Goal: Complete application form: Complete application form

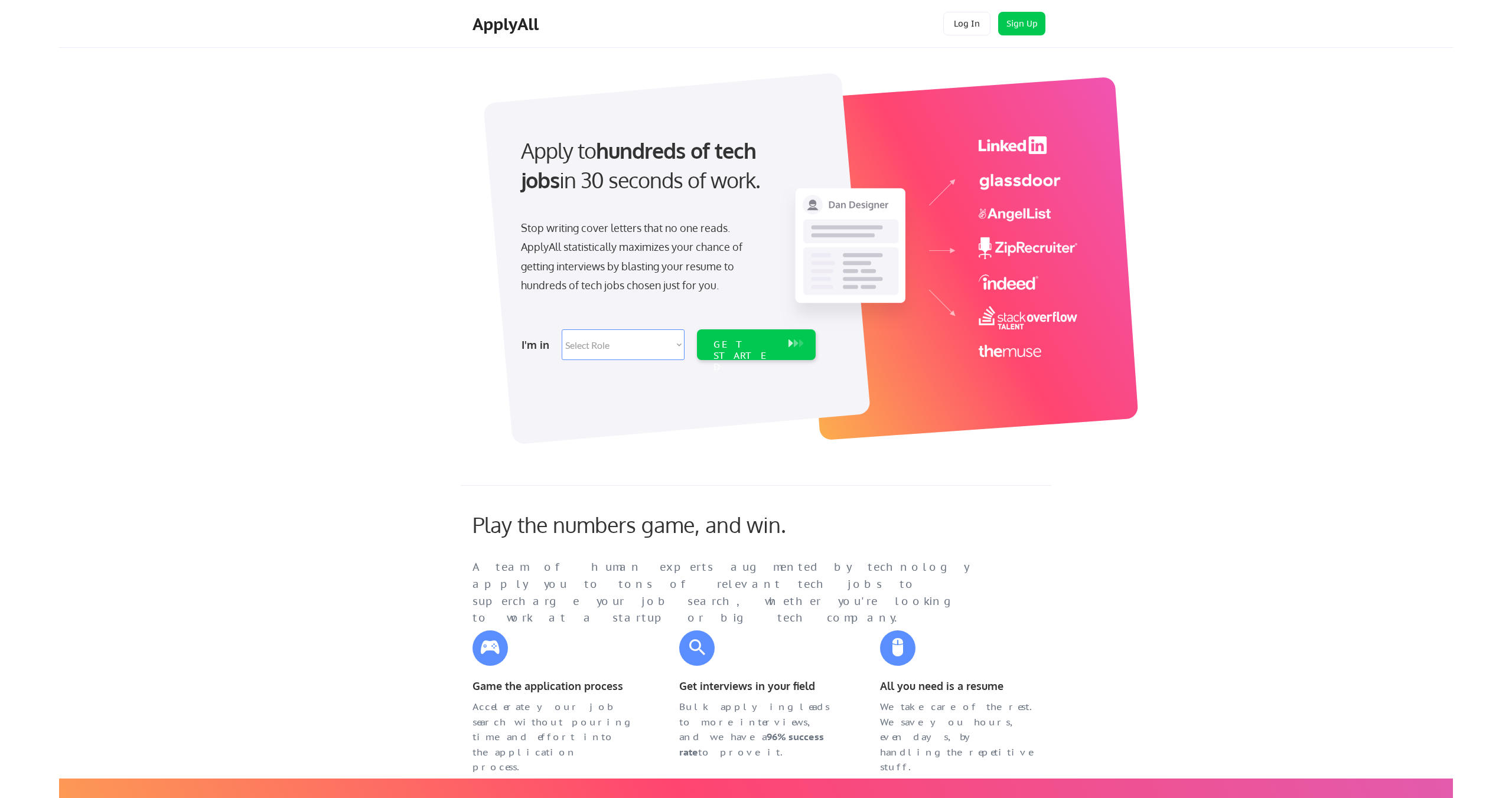
click at [638, 343] on select "Select Role Software Engineering Product Management Customer Success Sales UI/U…" at bounding box center [623, 344] width 122 height 31
select select ""hr_recruiting""
click at [561, 330] on select "Select Role Software Engineering Product Management Customer Success Sales UI/U…" at bounding box center [623, 344] width 122 height 31
select select ""hr_recruiting""
click at [725, 345] on div "GET STARTED" at bounding box center [745, 356] width 63 height 34
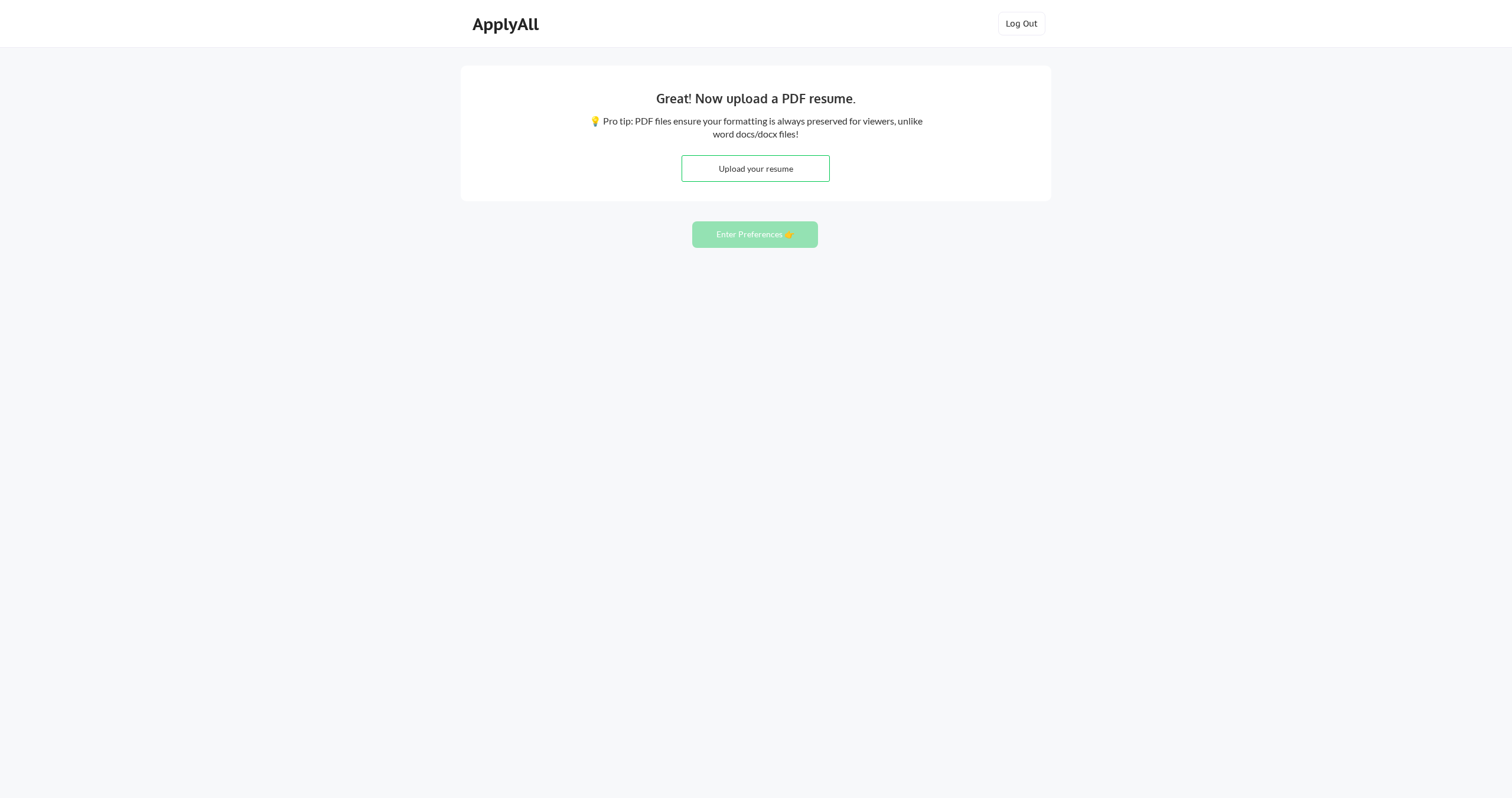
click at [788, 174] on input "file" at bounding box center [756, 168] width 147 height 25
type input "C:\fakepath\Chad Davis Resume.docx.pdf"
click at [764, 237] on button "Enter Preferences 👉" at bounding box center [755, 234] width 126 height 26
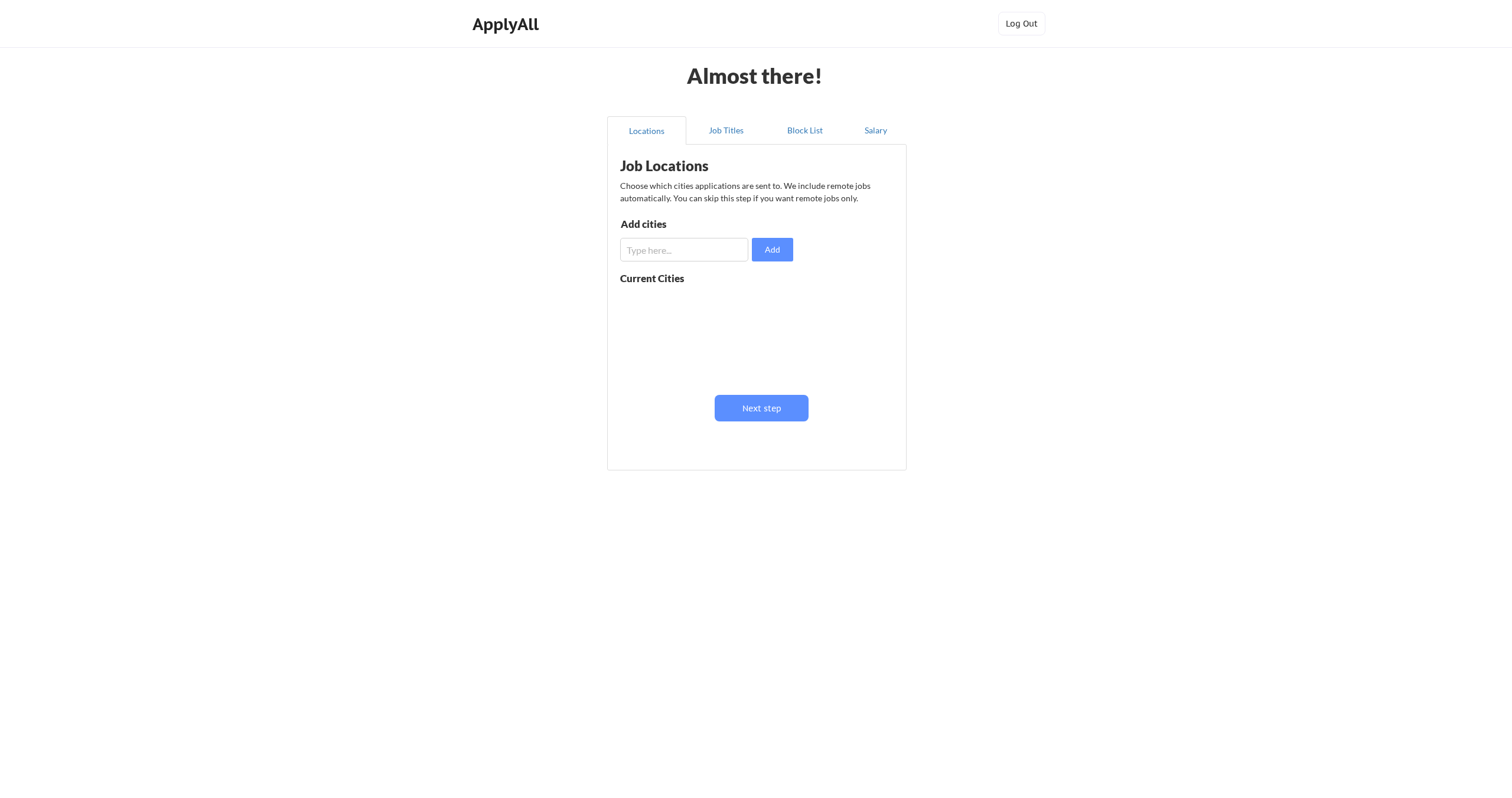
click at [722, 249] on input "input" at bounding box center [684, 249] width 129 height 24
type input "[GEOGRAPHIC_DATA], [GEOGRAPHIC_DATA]"
click at [784, 246] on button "Add" at bounding box center [772, 249] width 41 height 24
click at [684, 248] on input "input" at bounding box center [684, 249] width 129 height 24
click at [668, 249] on input "input" at bounding box center [684, 249] width 129 height 24
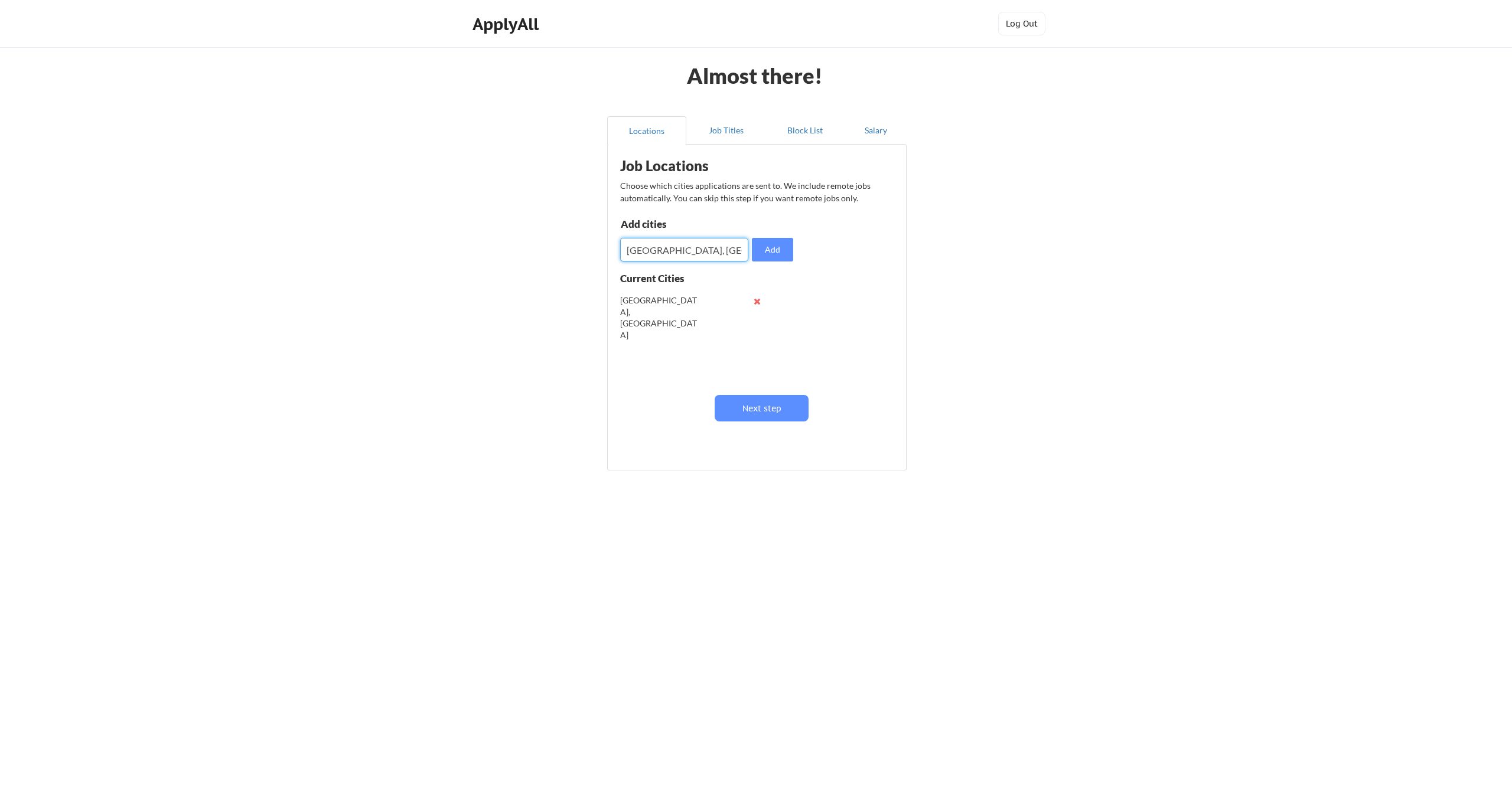
type input "[GEOGRAPHIC_DATA], [GEOGRAPHIC_DATA]"
click at [777, 248] on button "Add" at bounding box center [772, 249] width 41 height 24
click at [672, 250] on input "input" at bounding box center [684, 249] width 129 height 24
type input "[GEOGRAPHIC_DATA], [GEOGRAPHIC_DATA]"
click at [772, 243] on button "Add" at bounding box center [772, 249] width 41 height 24
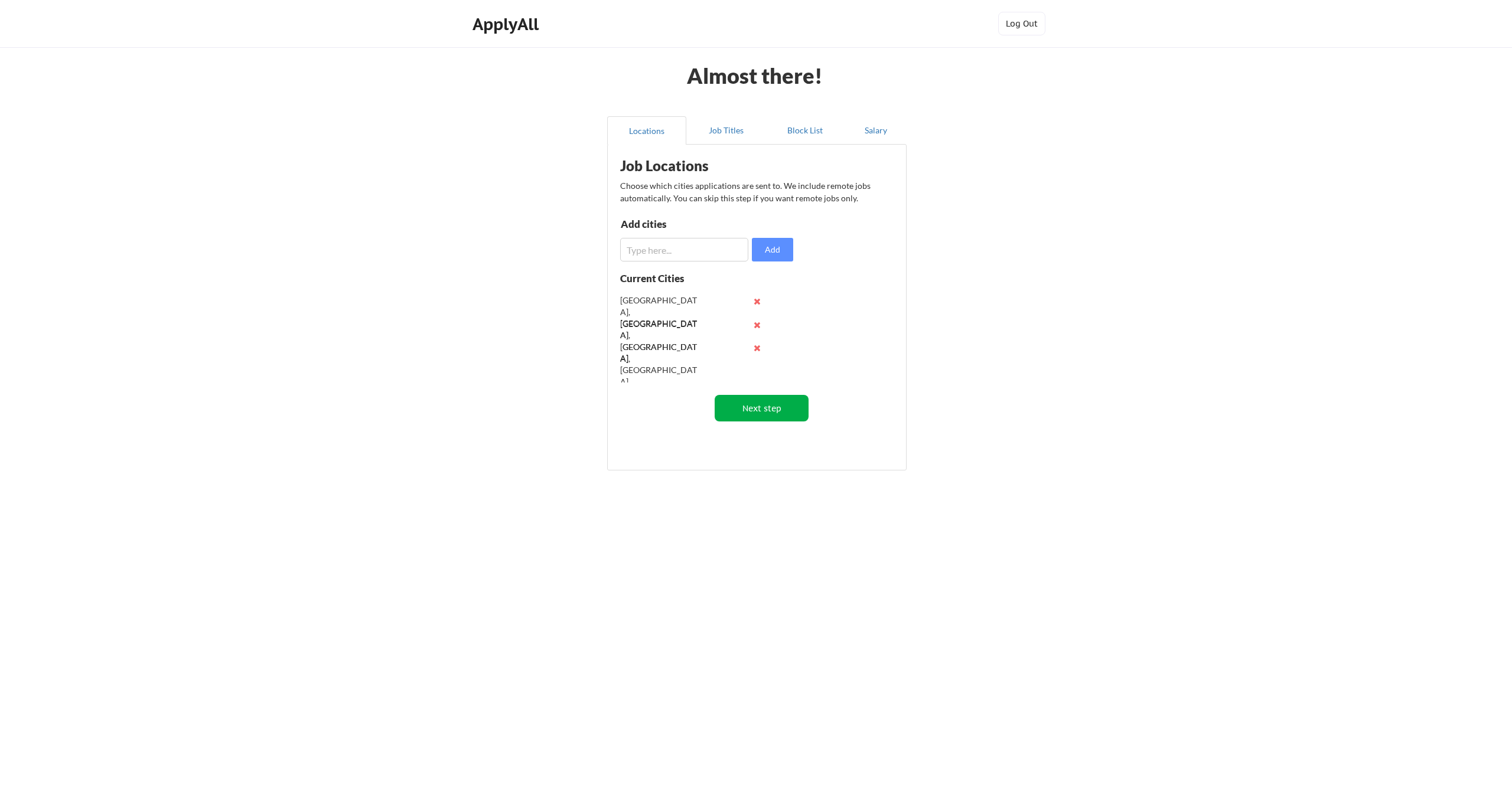
click at [756, 406] on button "Next step" at bounding box center [761, 408] width 94 height 26
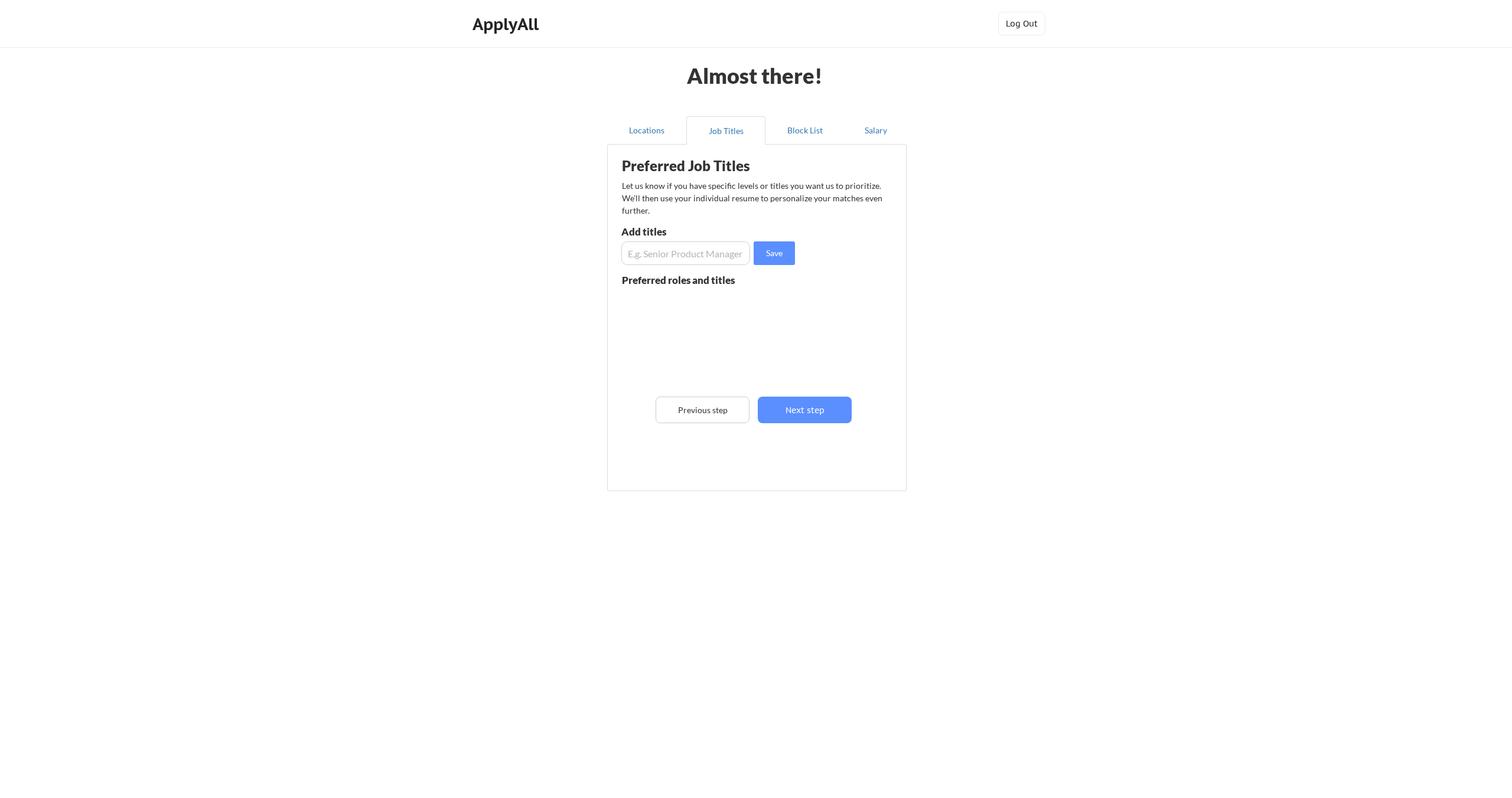
click at [668, 253] on input "input" at bounding box center [685, 253] width 129 height 24
type input "Senior Program Manager"
click at [766, 254] on button "Save" at bounding box center [774, 253] width 41 height 24
click at [708, 255] on input "input" at bounding box center [685, 253] width 129 height 24
type input "GTM Consultant"
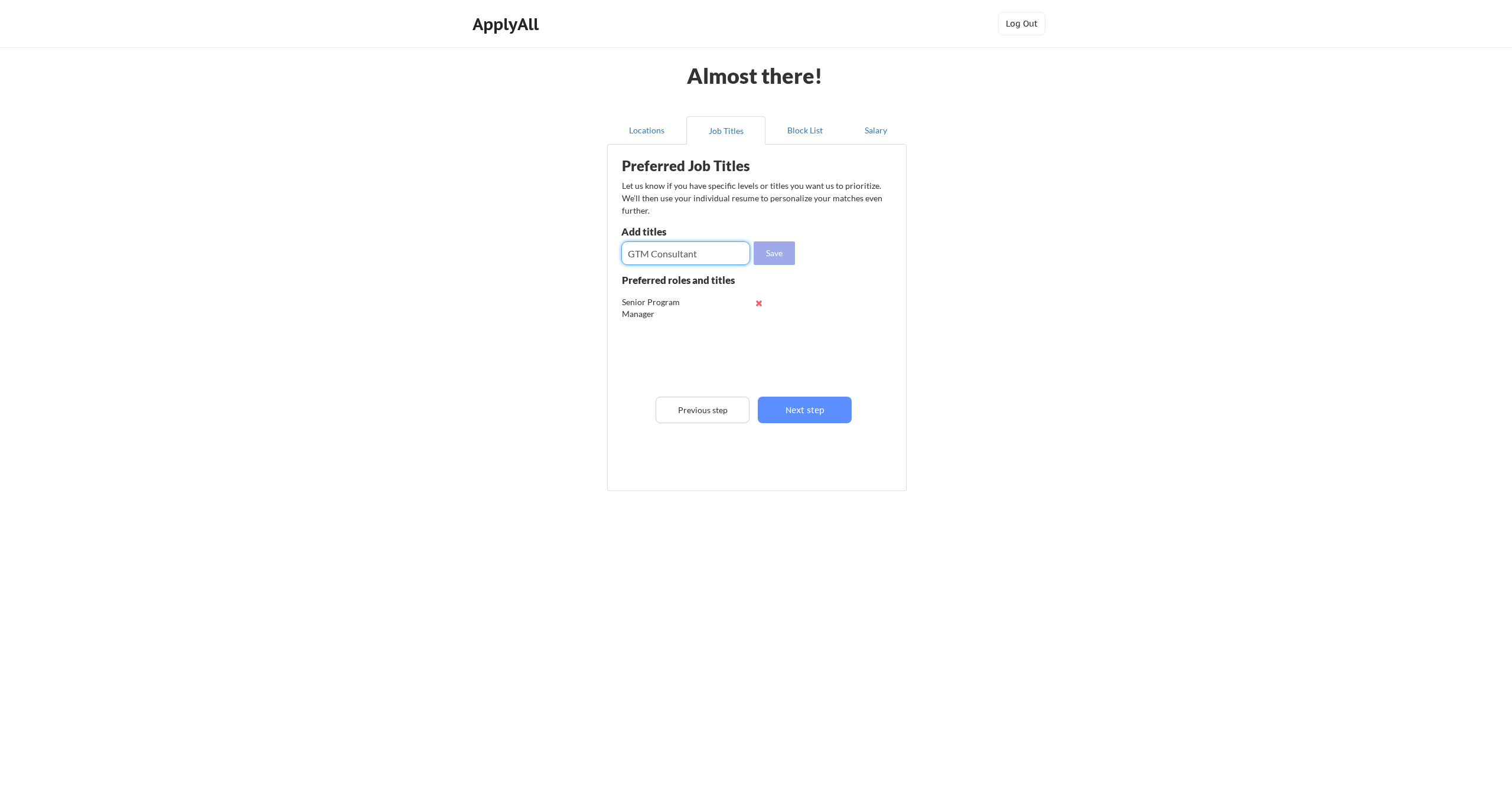
click at [771, 248] on button "Save" at bounding box center [774, 253] width 41 height 24
click at [730, 253] on input "input" at bounding box center [685, 253] width 129 height 24
type input "Learning Strategist"
click at [772, 252] on button "Save" at bounding box center [774, 253] width 41 height 24
click at [672, 251] on input "input" at bounding box center [685, 253] width 129 height 24
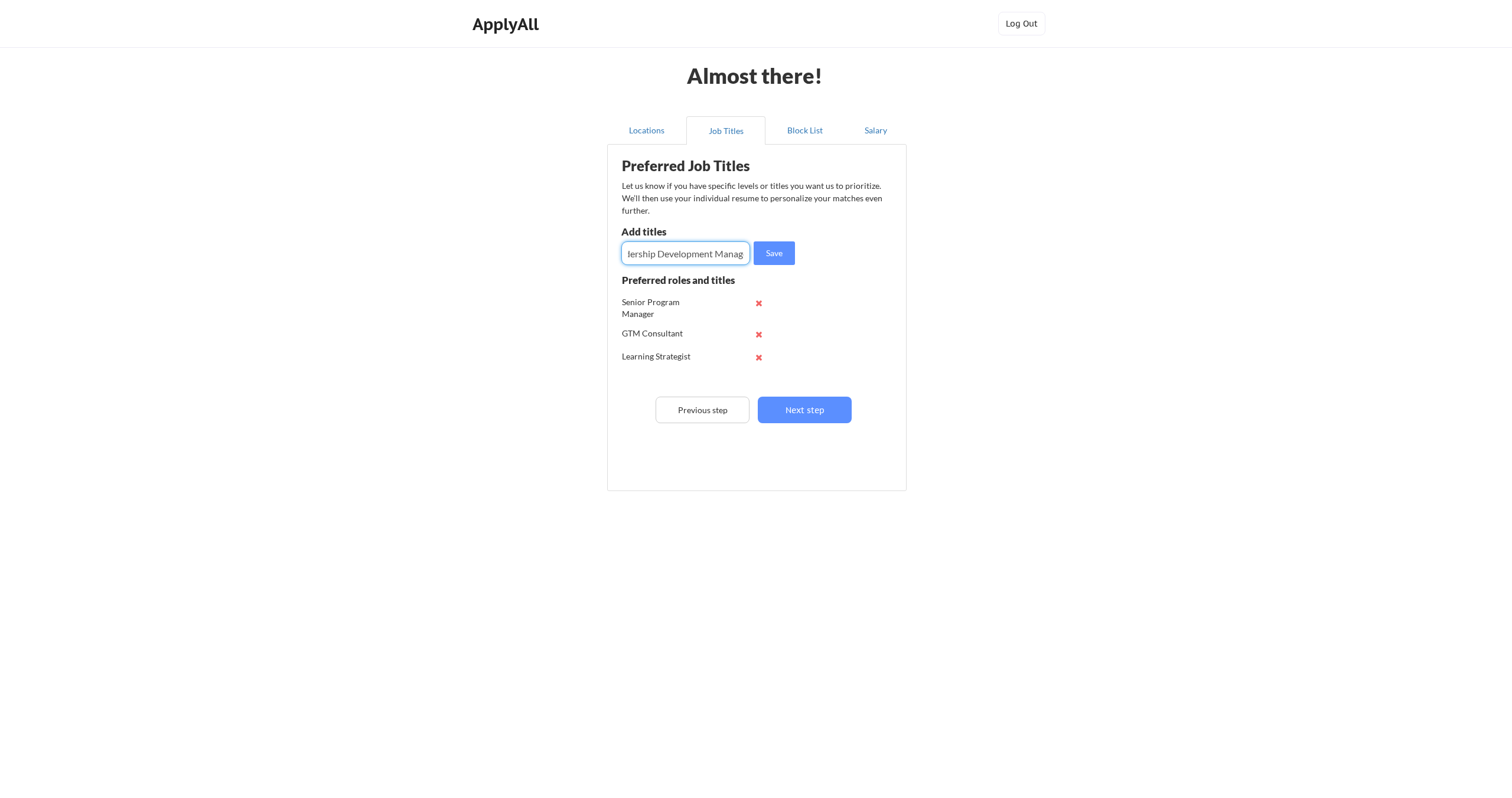
scroll to position [0, 26]
type input "Leadership Development Manager"
click at [780, 258] on button "Save" at bounding box center [774, 253] width 41 height 24
click at [707, 245] on input "input" at bounding box center [685, 253] width 129 height 24
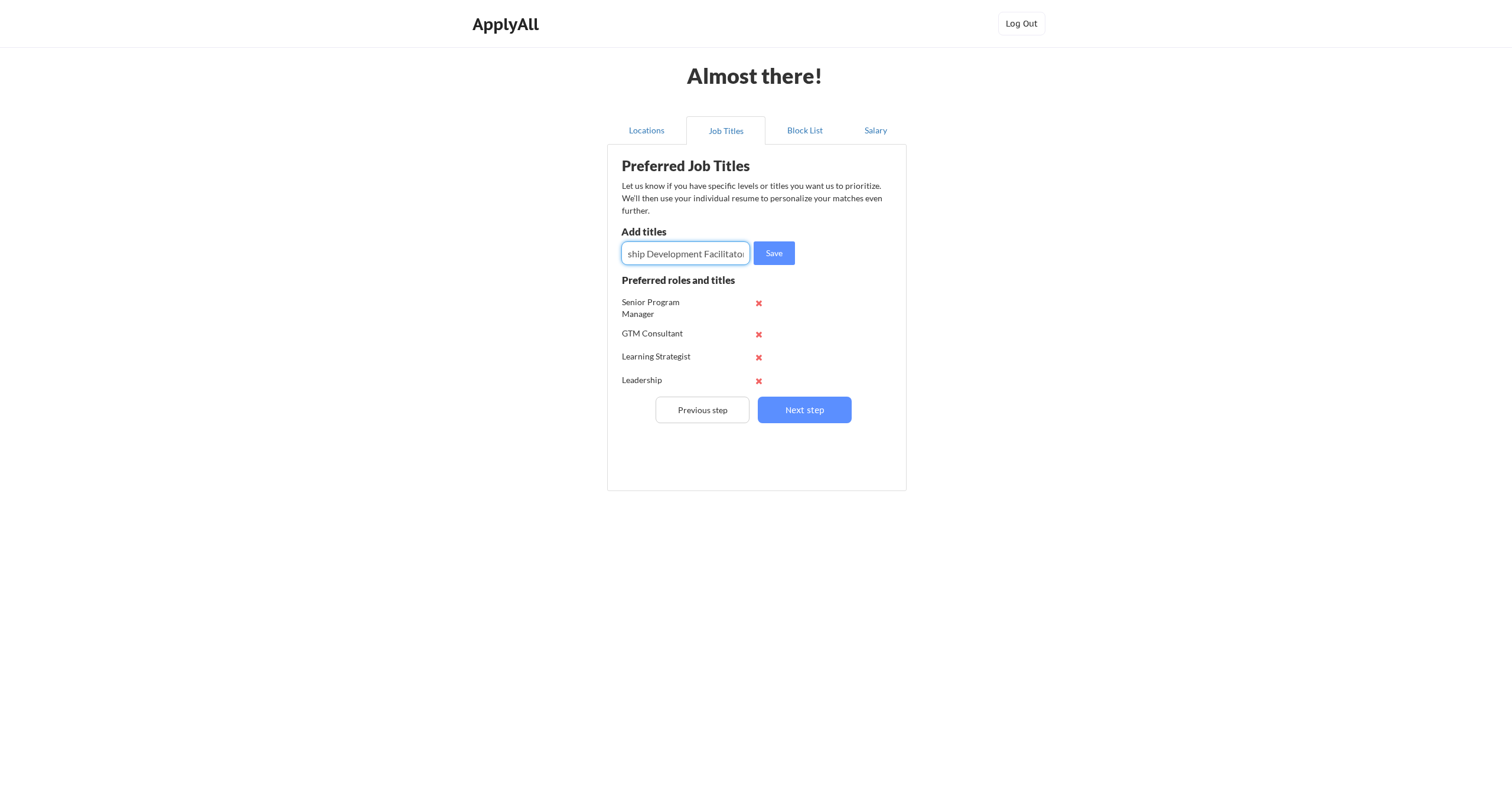
scroll to position [0, 31]
type input "Leadership Development Facilitator"
click at [768, 253] on button "Save" at bounding box center [774, 253] width 41 height 24
click at [657, 249] on input "input" at bounding box center [685, 253] width 129 height 24
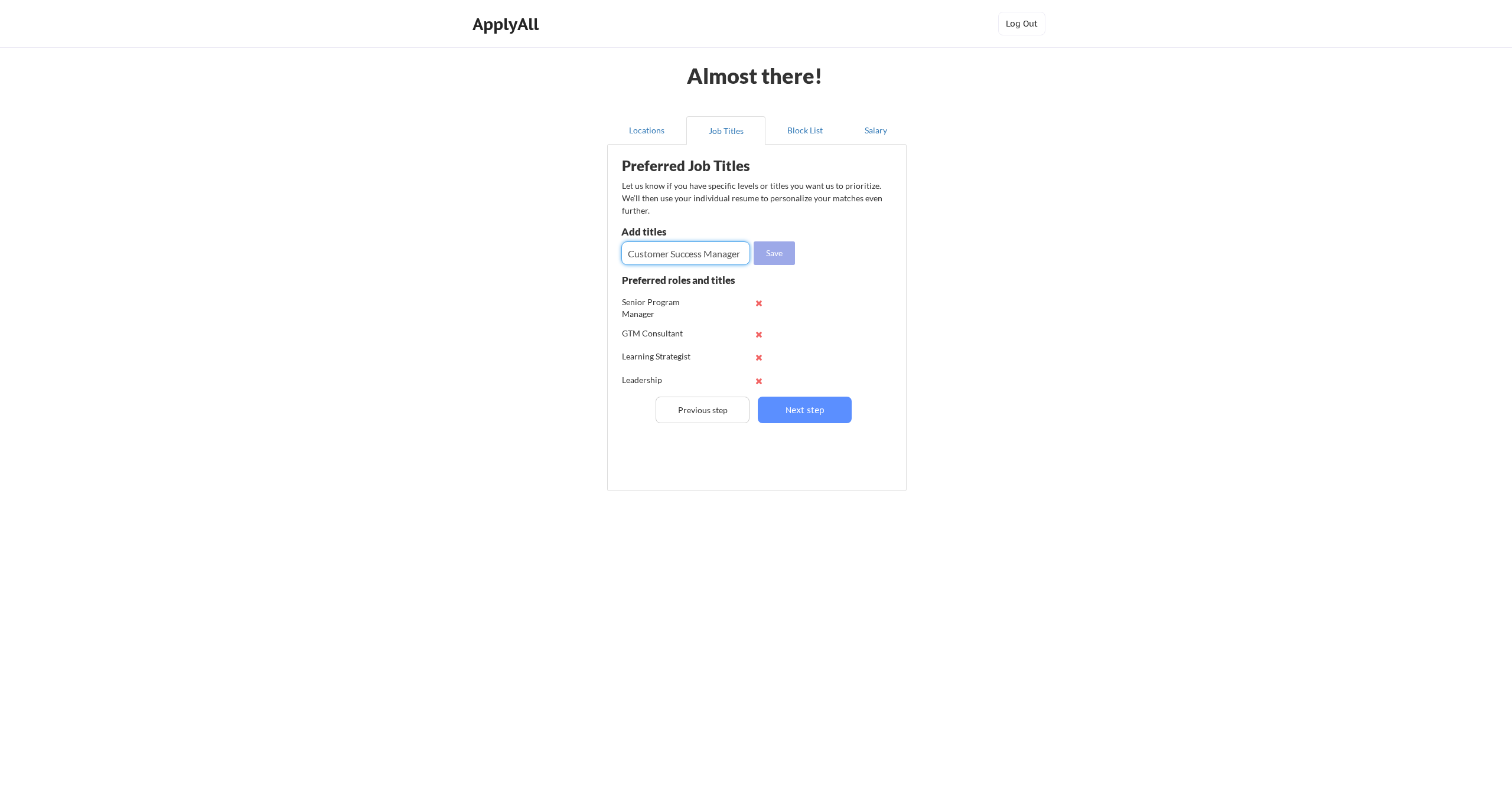
type input "Customer Success Manager"
click at [772, 252] on button "Save" at bounding box center [774, 253] width 41 height 24
click at [661, 252] on input "input" at bounding box center [685, 253] width 129 height 24
type input "Learning and Development Manager"
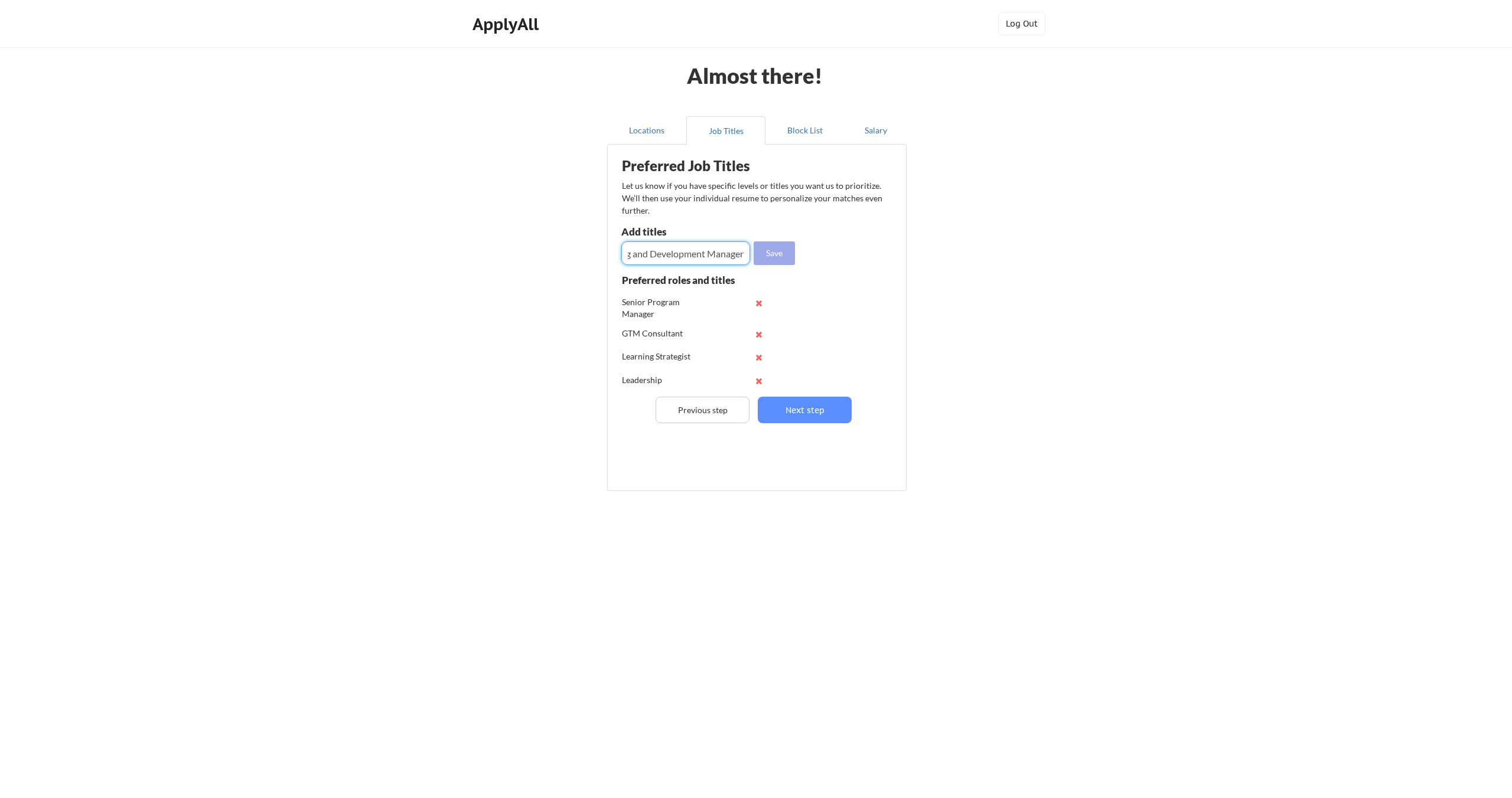
click at [779, 256] on button "Save" at bounding box center [774, 253] width 41 height 24
click at [681, 249] on input "input" at bounding box center [685, 253] width 129 height 24
type input "People Program Manager"
click at [777, 250] on button "Save" at bounding box center [774, 253] width 41 height 24
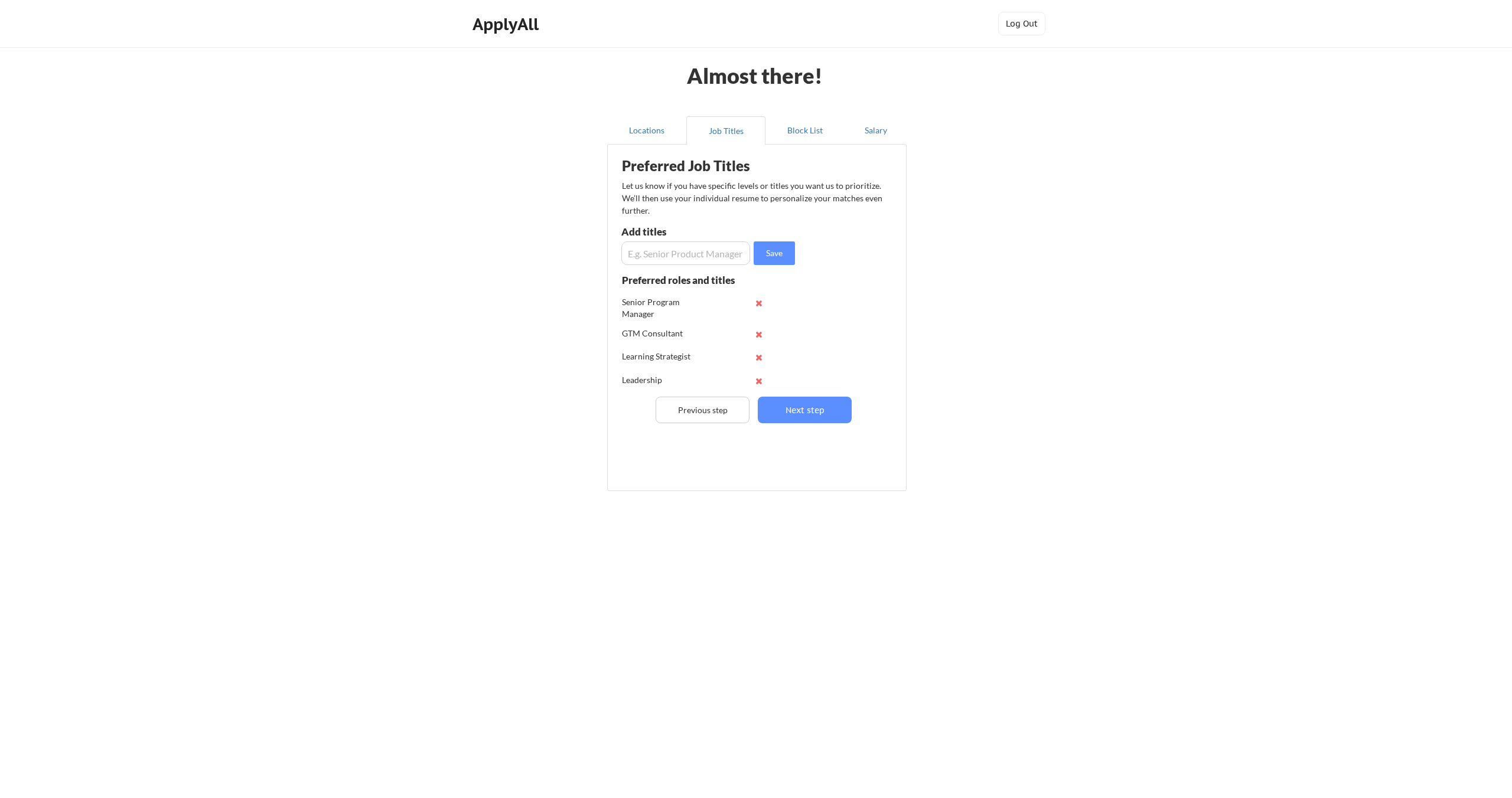
click at [718, 251] on input "input" at bounding box center [685, 253] width 129 height 24
type input "Sales Enablement Manager"
click at [767, 252] on button "Save" at bounding box center [774, 253] width 41 height 24
click at [663, 250] on input "input" at bounding box center [685, 253] width 129 height 24
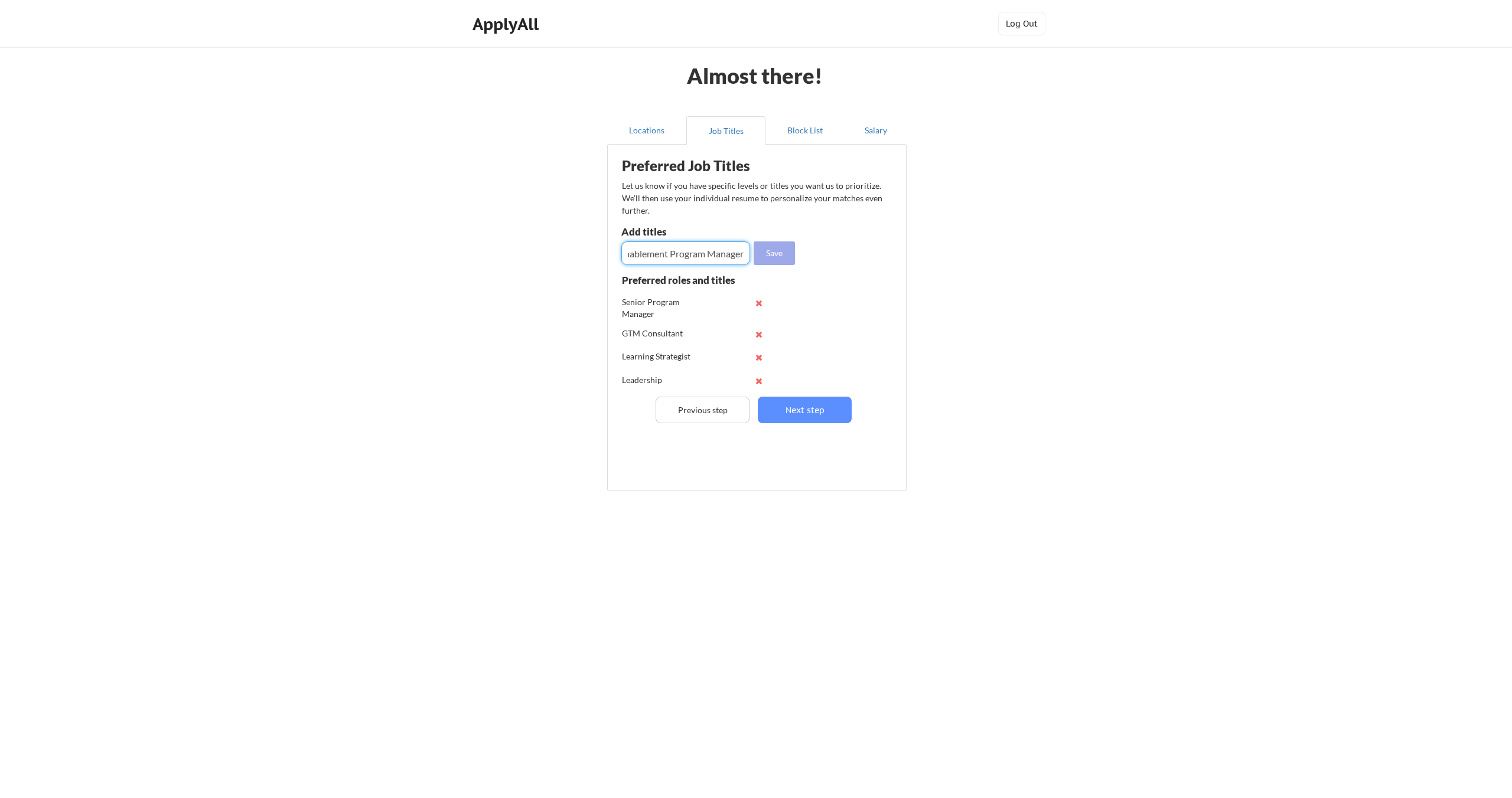
type input "Senior Enablement Program Manager"
click at [789, 250] on button "Save" at bounding box center [774, 253] width 41 height 24
click at [643, 259] on input "input" at bounding box center [685, 253] width 129 height 24
type input "Enablement Lead"
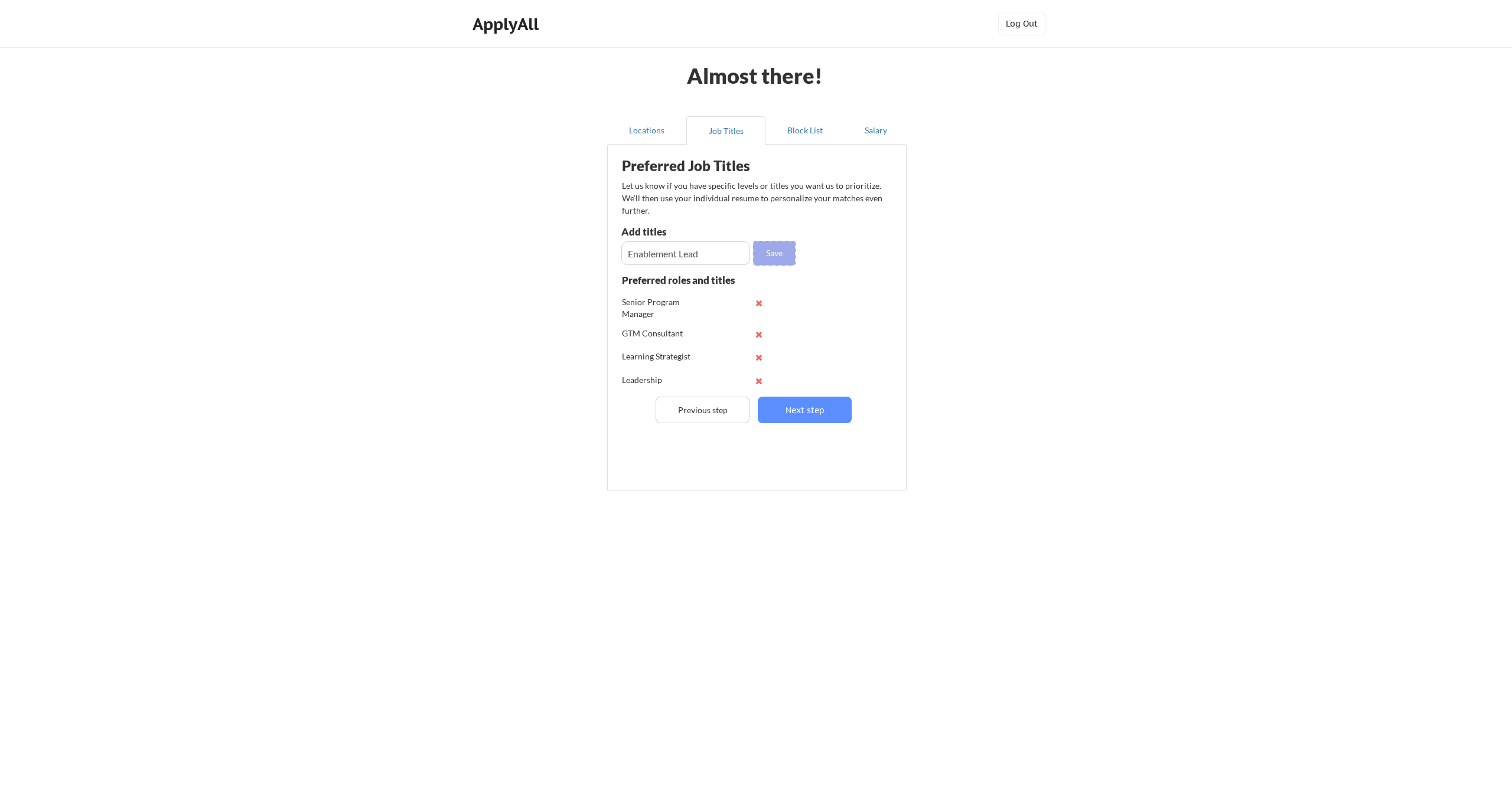
click at [780, 254] on button "Save" at bounding box center [774, 253] width 41 height 24
click at [672, 253] on input "input" at bounding box center [685, 253] width 129 height 24
type input "Learning and Development Strategist"
click at [774, 253] on button "Save" at bounding box center [774, 253] width 41 height 24
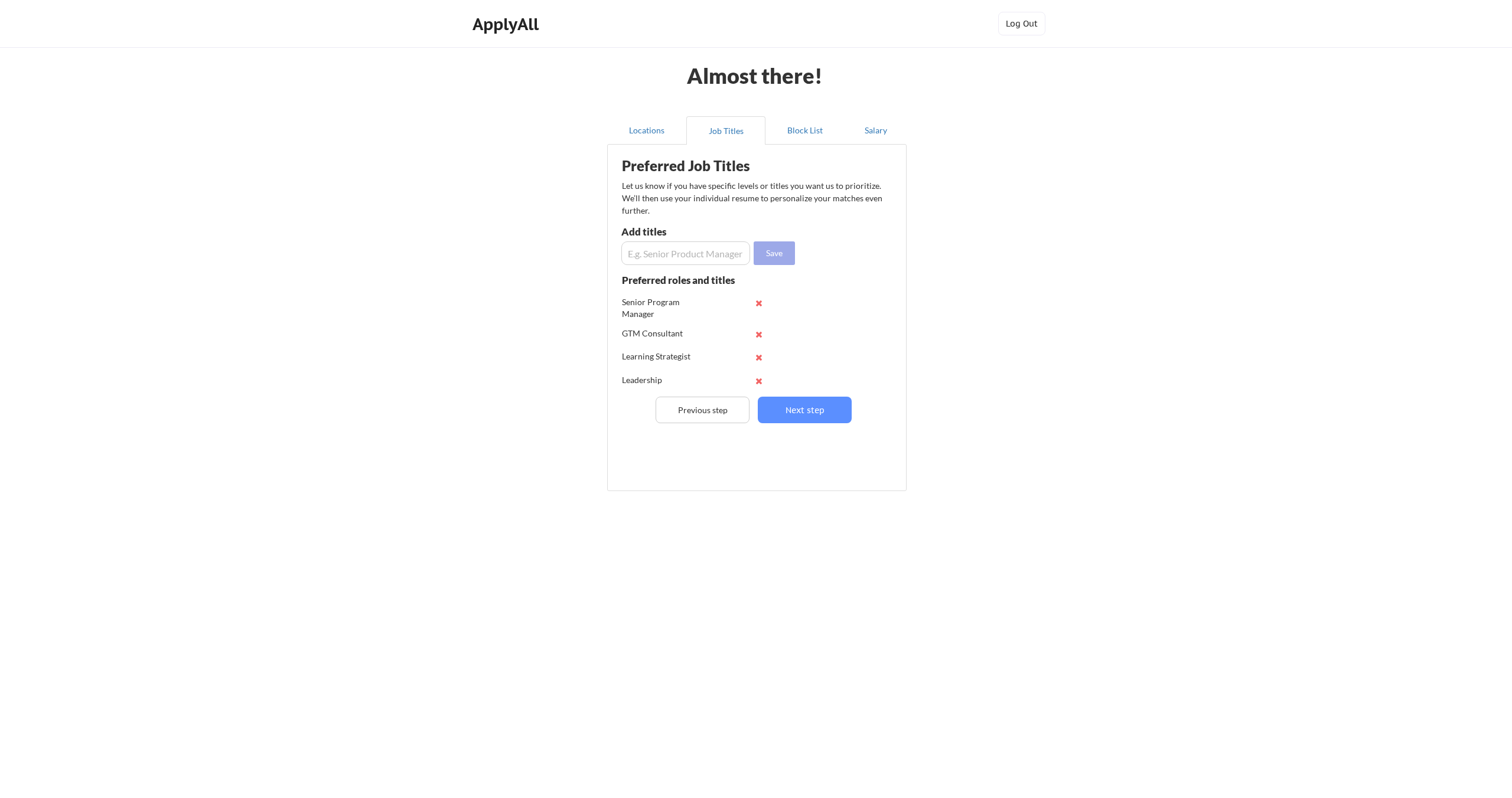
scroll to position [0, 0]
click at [806, 408] on button "Next step" at bounding box center [804, 410] width 94 height 26
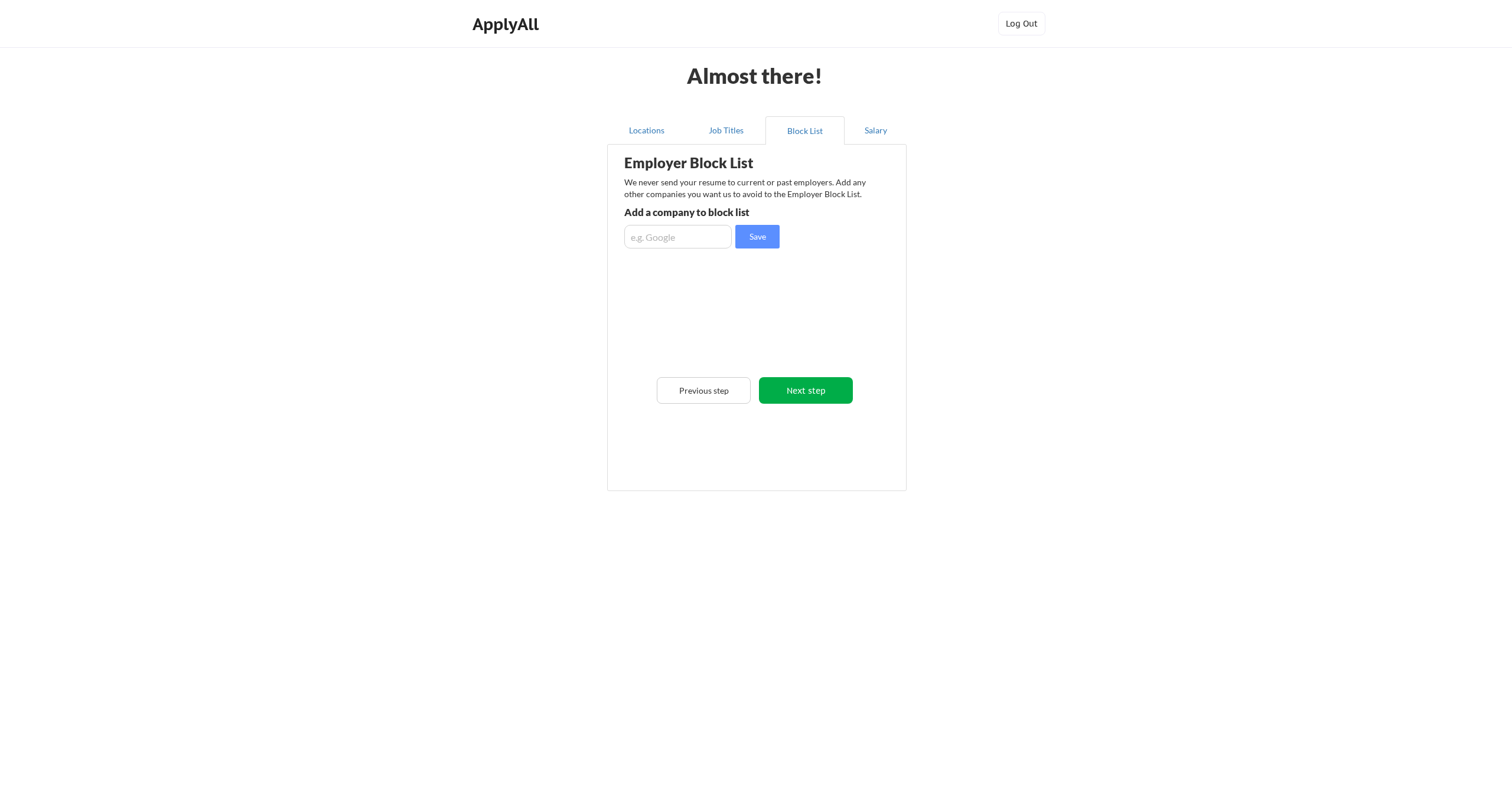
click at [797, 394] on button "Next step" at bounding box center [805, 391] width 94 height 26
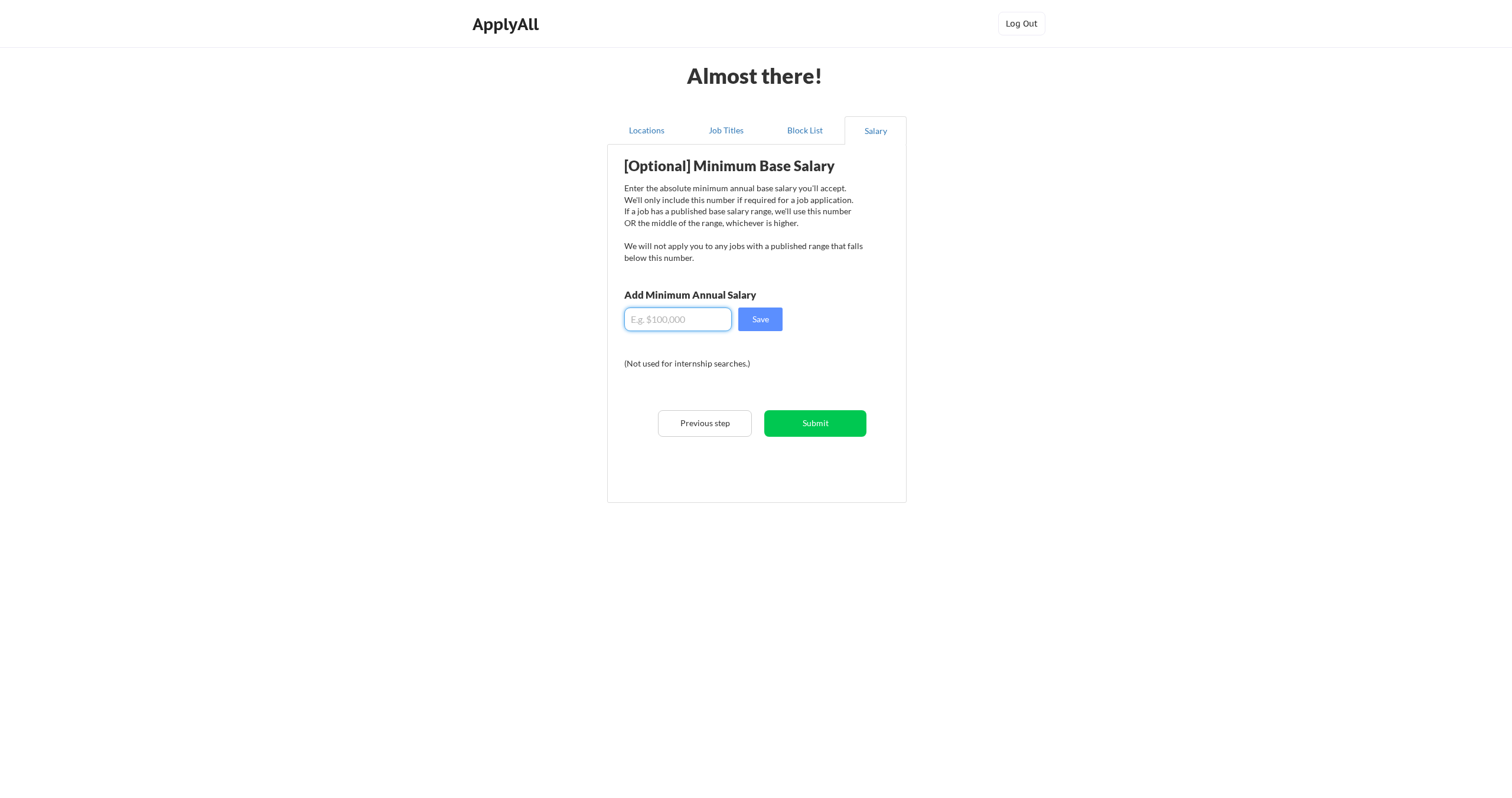
click at [676, 319] on input "input" at bounding box center [678, 319] width 108 height 24
type input "$115,000"
click at [763, 322] on button "Save" at bounding box center [760, 319] width 45 height 24
click at [807, 418] on button "Submit" at bounding box center [815, 423] width 102 height 26
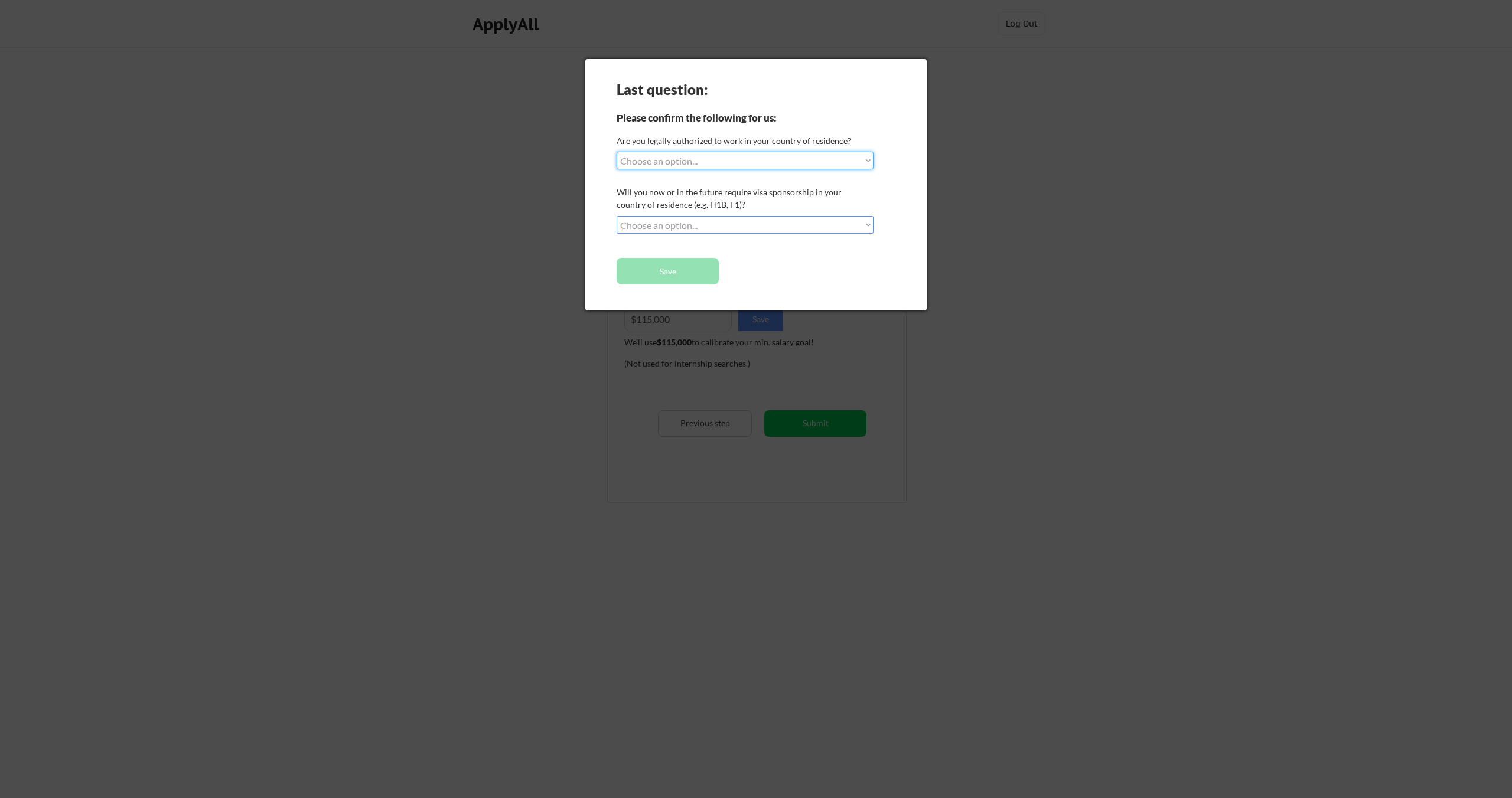
click at [703, 161] on select "Choose an option... Yes, I am a US Citizen Yes, I am a Canadian Citizen Yes, I …" at bounding box center [745, 161] width 257 height 17
select select ""yes__i_am_a_us_citizen""
click at [617, 152] on select "Choose an option... Yes, I am a US Citizen Yes, I am a Canadian Citizen Yes, I …" at bounding box center [745, 161] width 257 height 17
click at [687, 236] on div "Last question: Please confirm the following for us: Are you legally authorized …" at bounding box center [756, 185] width 341 height 252
click at [698, 226] on select "Choose an option... No, I will not need sponsorship Yes, I will need sponsorship" at bounding box center [745, 225] width 257 height 17
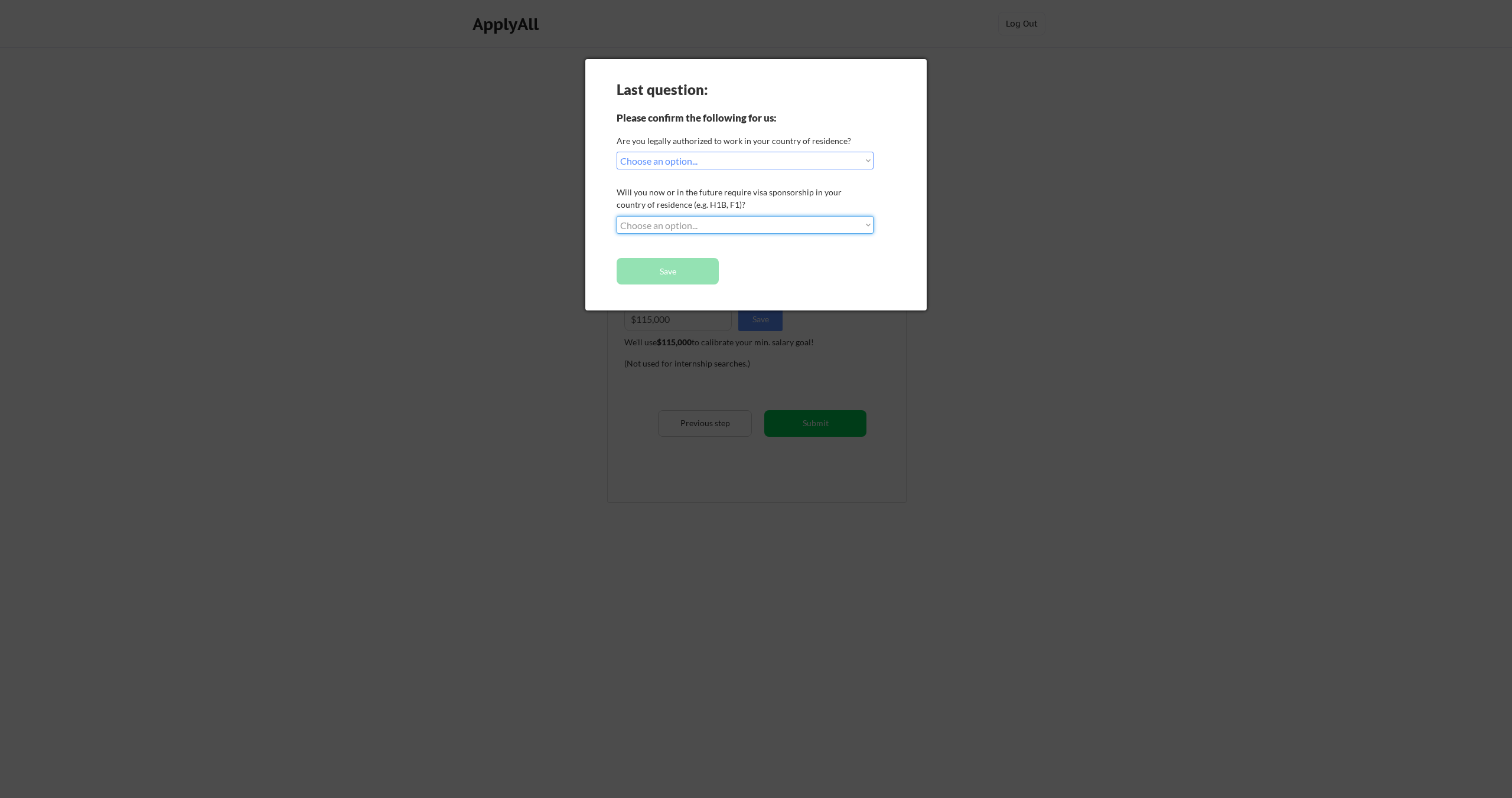
select select ""no__i_will_not_need_sponsorship""
click at [617, 216] on select "Choose an option... No, I will not need sponsorship Yes, I will need sponsorship" at bounding box center [745, 225] width 257 height 17
click at [683, 269] on button "Save" at bounding box center [667, 271] width 102 height 26
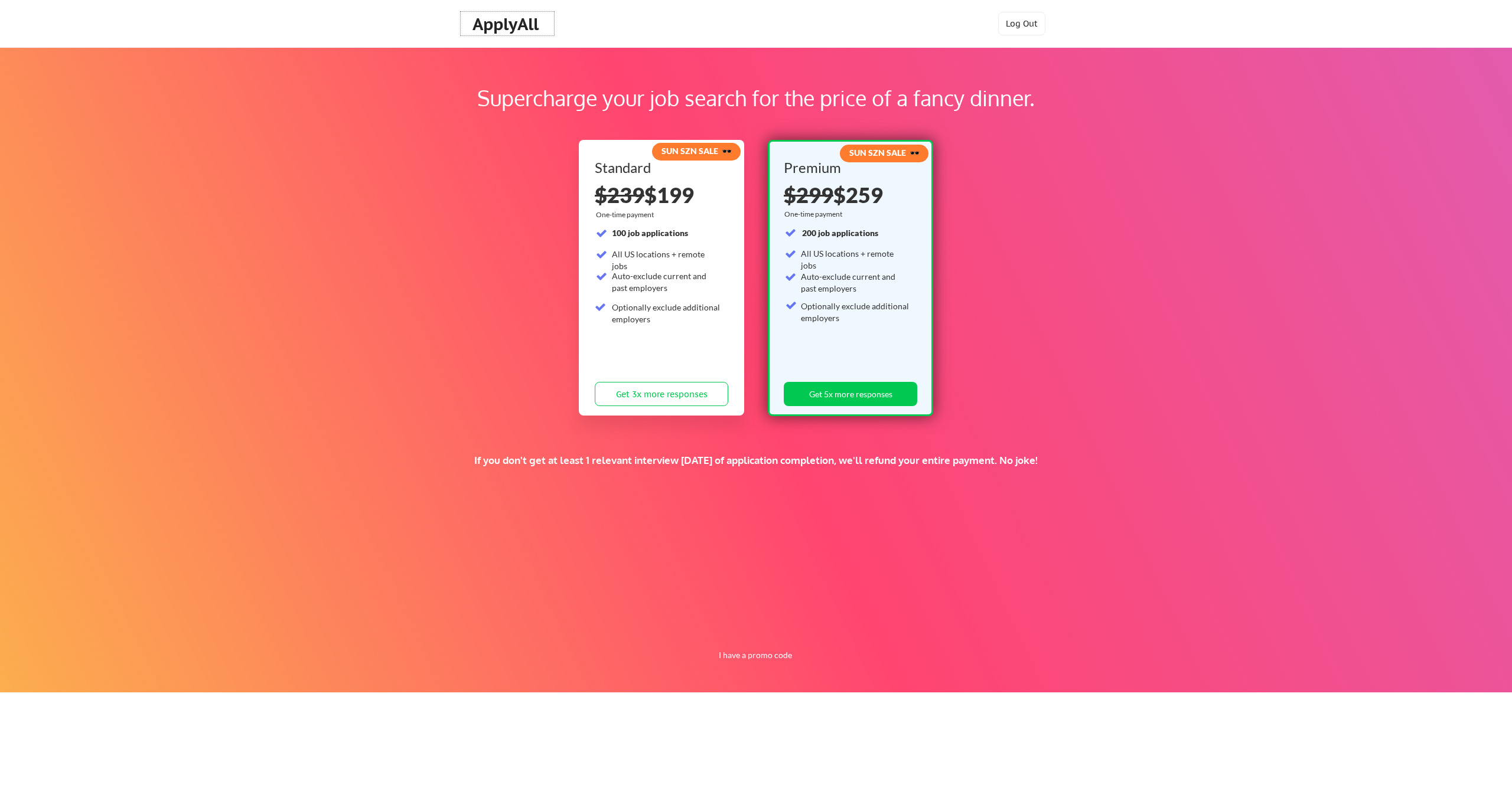
click at [515, 29] on div "ApplyAll" at bounding box center [507, 24] width 70 height 20
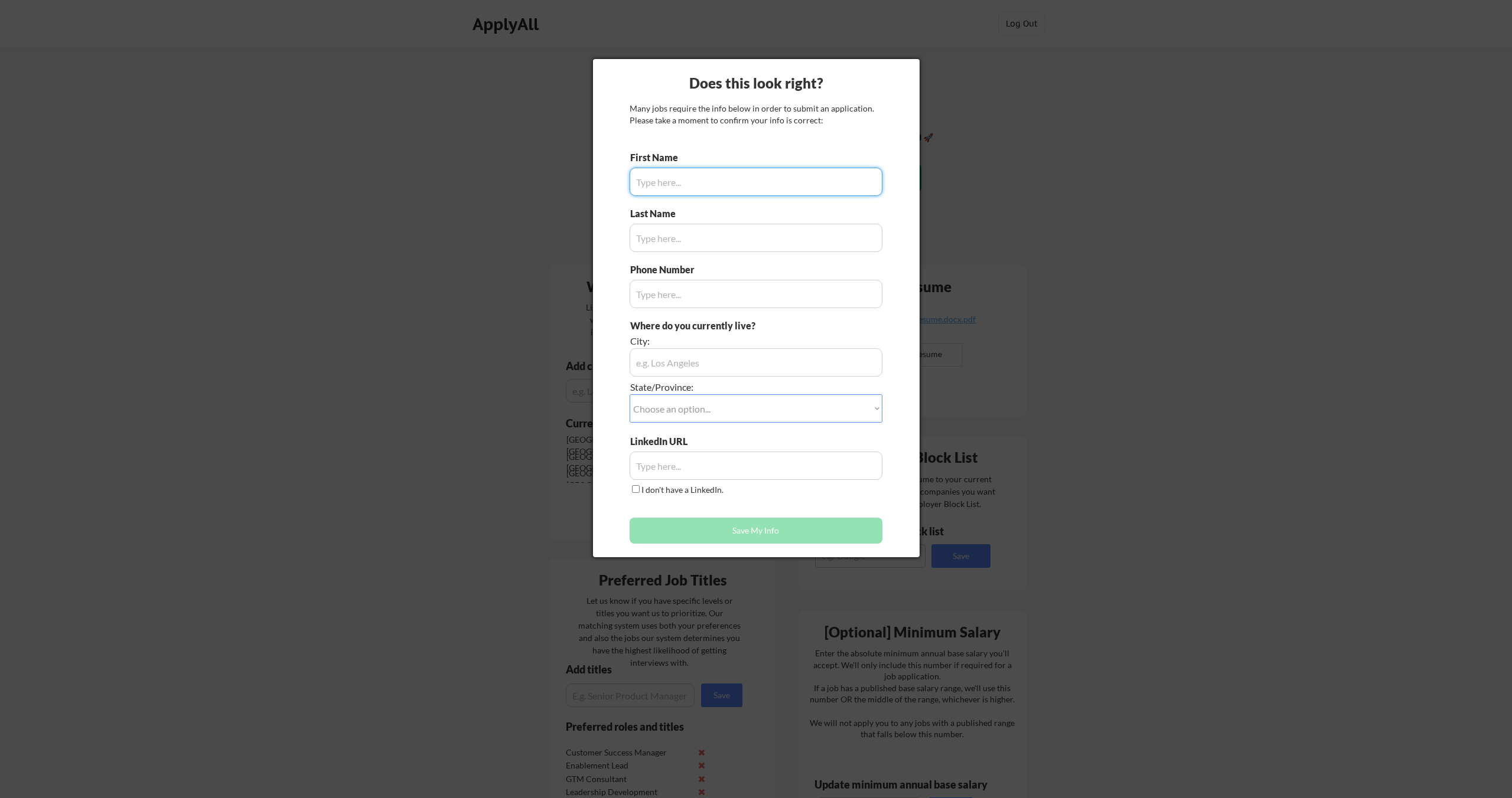
click at [683, 179] on input "input" at bounding box center [756, 182] width 253 height 28
type input "[PERSON_NAME]"
click at [661, 240] on input "input" at bounding box center [756, 238] width 253 height 28
type input "[PERSON_NAME]"
click at [658, 363] on input "input" at bounding box center [756, 362] width 253 height 28
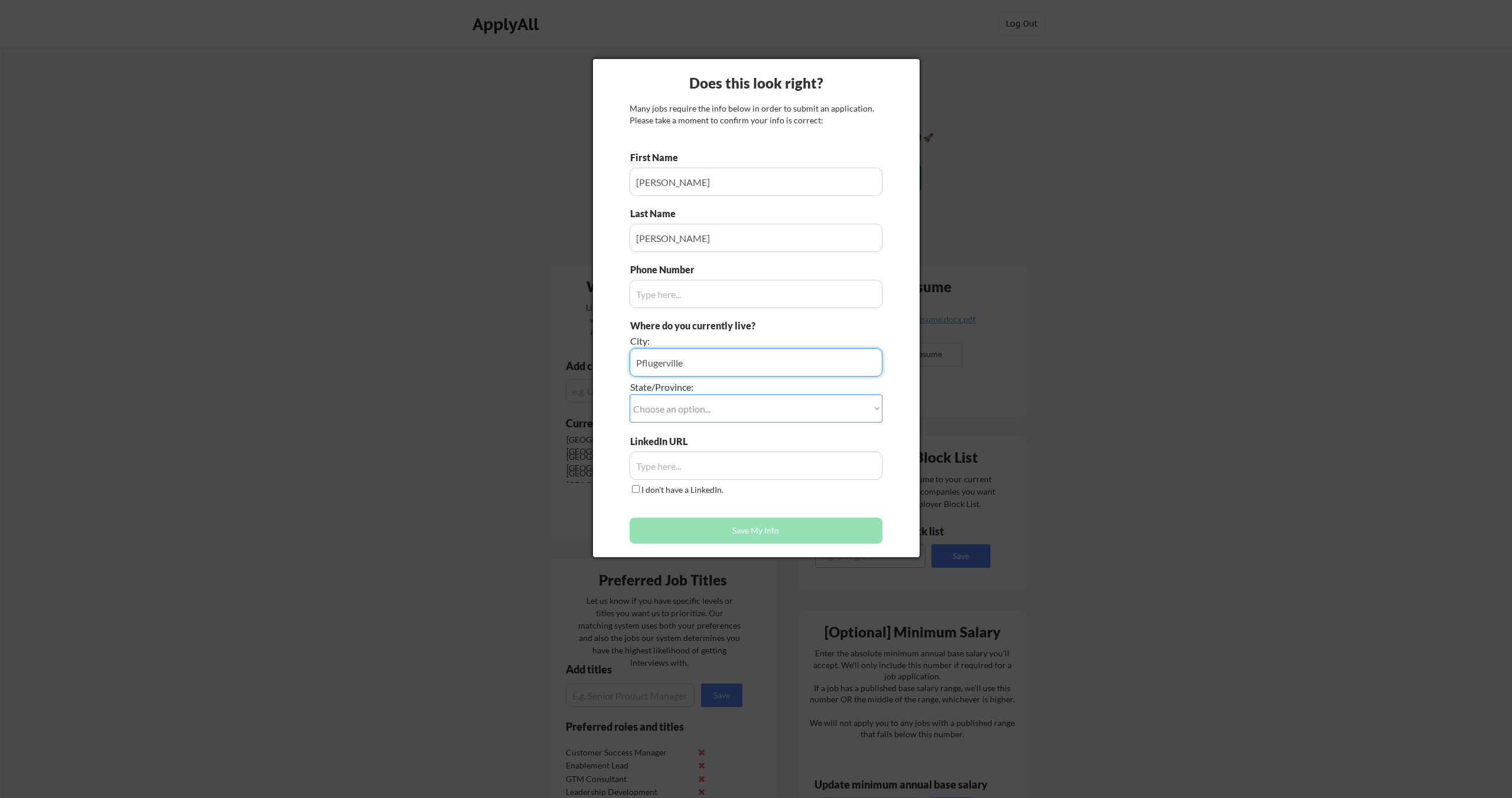
type input "Pflugerville"
click at [675, 401] on select "Choose an option... Other/Not Applicable [US_STATE] [US_STATE] [GEOGRAPHIC_DATA…" at bounding box center [756, 408] width 253 height 28
select select ""[US_STATE]""
click at [630, 394] on select "Choose an option... Other/Not Applicable [US_STATE] [US_STATE] [GEOGRAPHIC_DATA…" at bounding box center [756, 408] width 253 height 28
click at [654, 469] on input "input" at bounding box center [756, 466] width 253 height 28
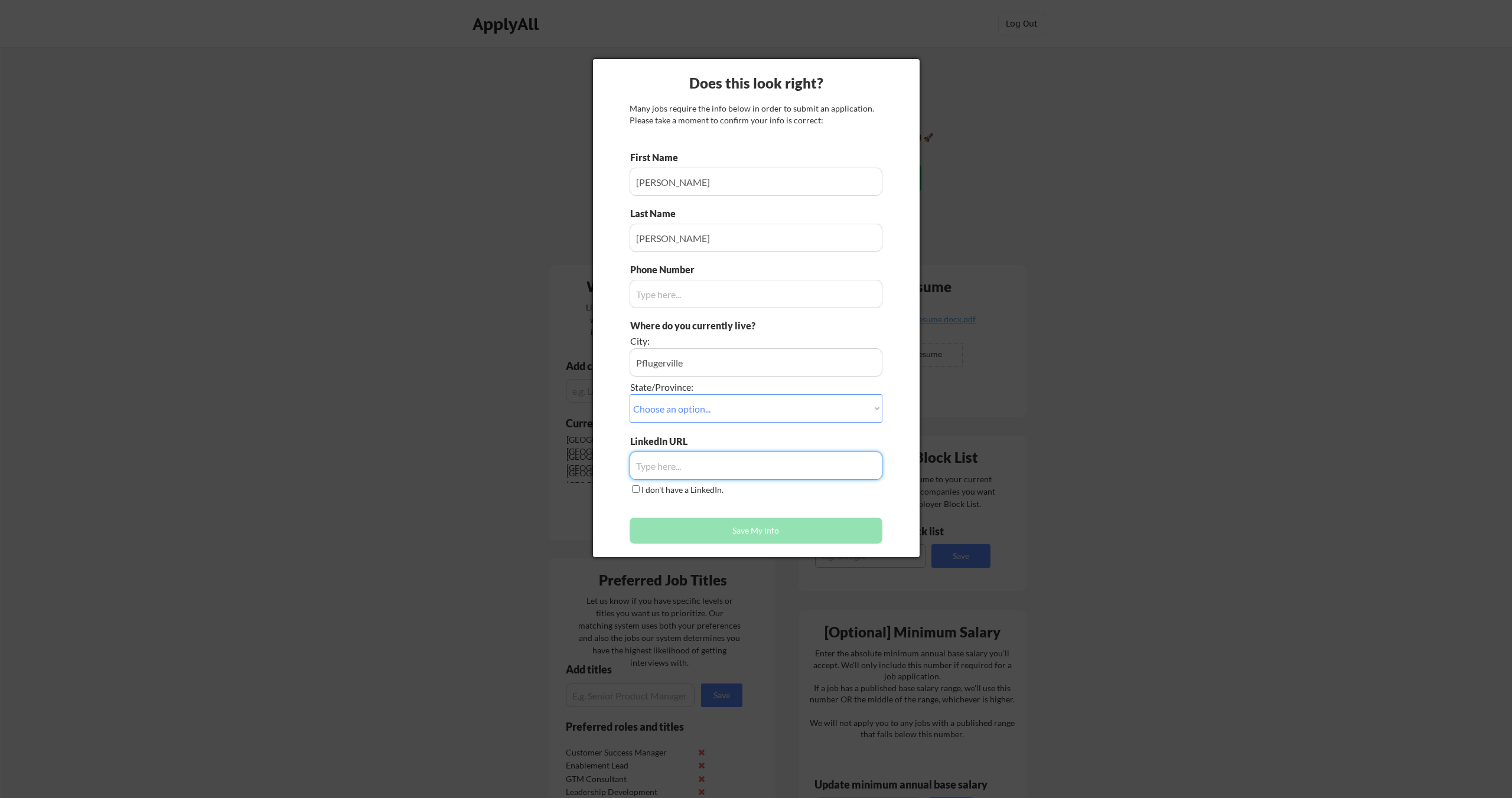
paste input "[DOMAIN_NAME][URL]"
type input "[DOMAIN_NAME][URL]"
click at [766, 502] on div "First Name Last Name Phone Number Where do you currently live? City: State/Prov…" at bounding box center [756, 350] width 253 height 399
click at [681, 294] on input "input" at bounding box center [756, 294] width 253 height 28
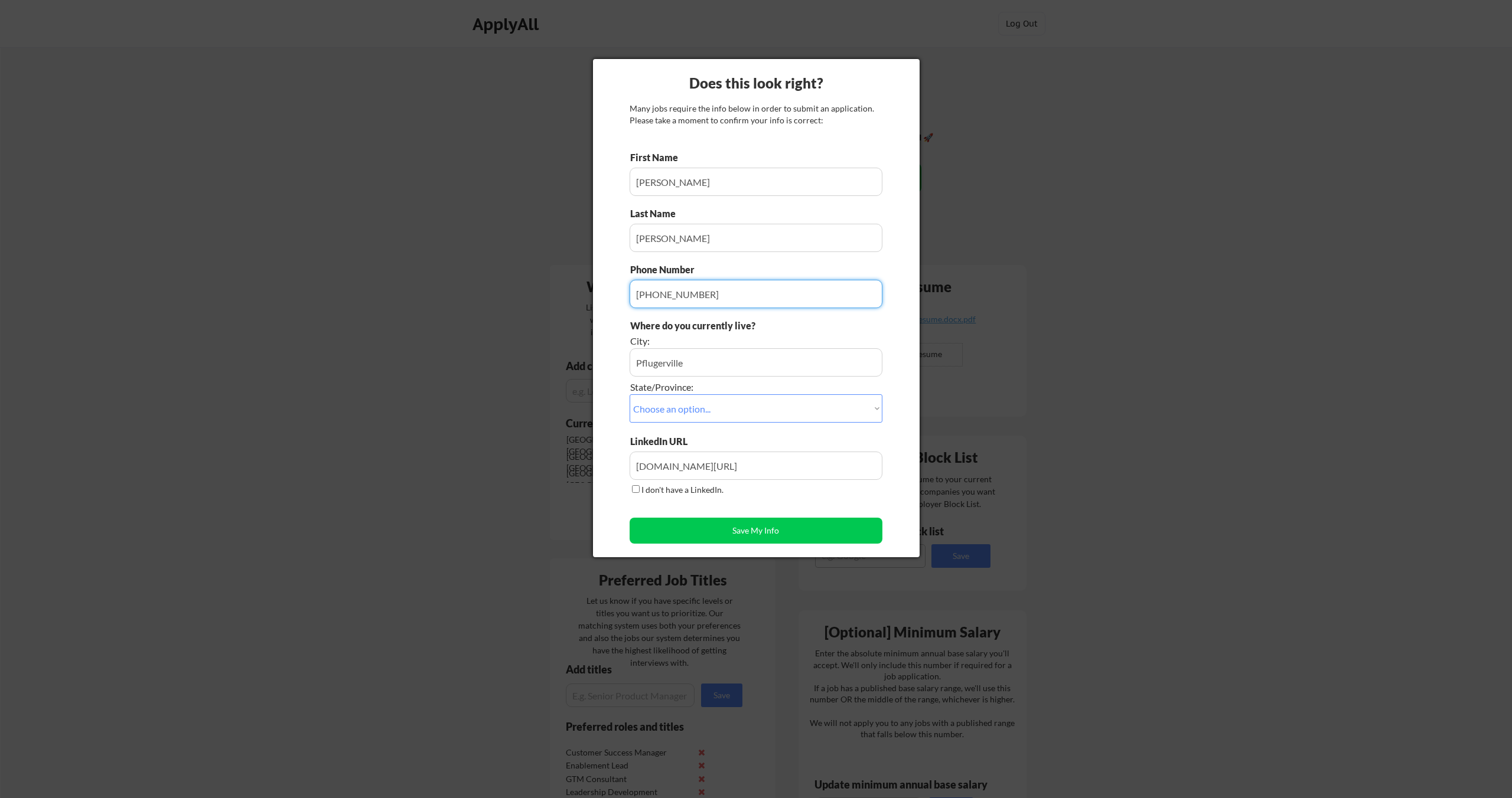
click at [670, 292] on input "input" at bounding box center [756, 294] width 253 height 28
type input "[PHONE_NUMBER]"
click at [728, 533] on button "Save My Info" at bounding box center [756, 531] width 253 height 26
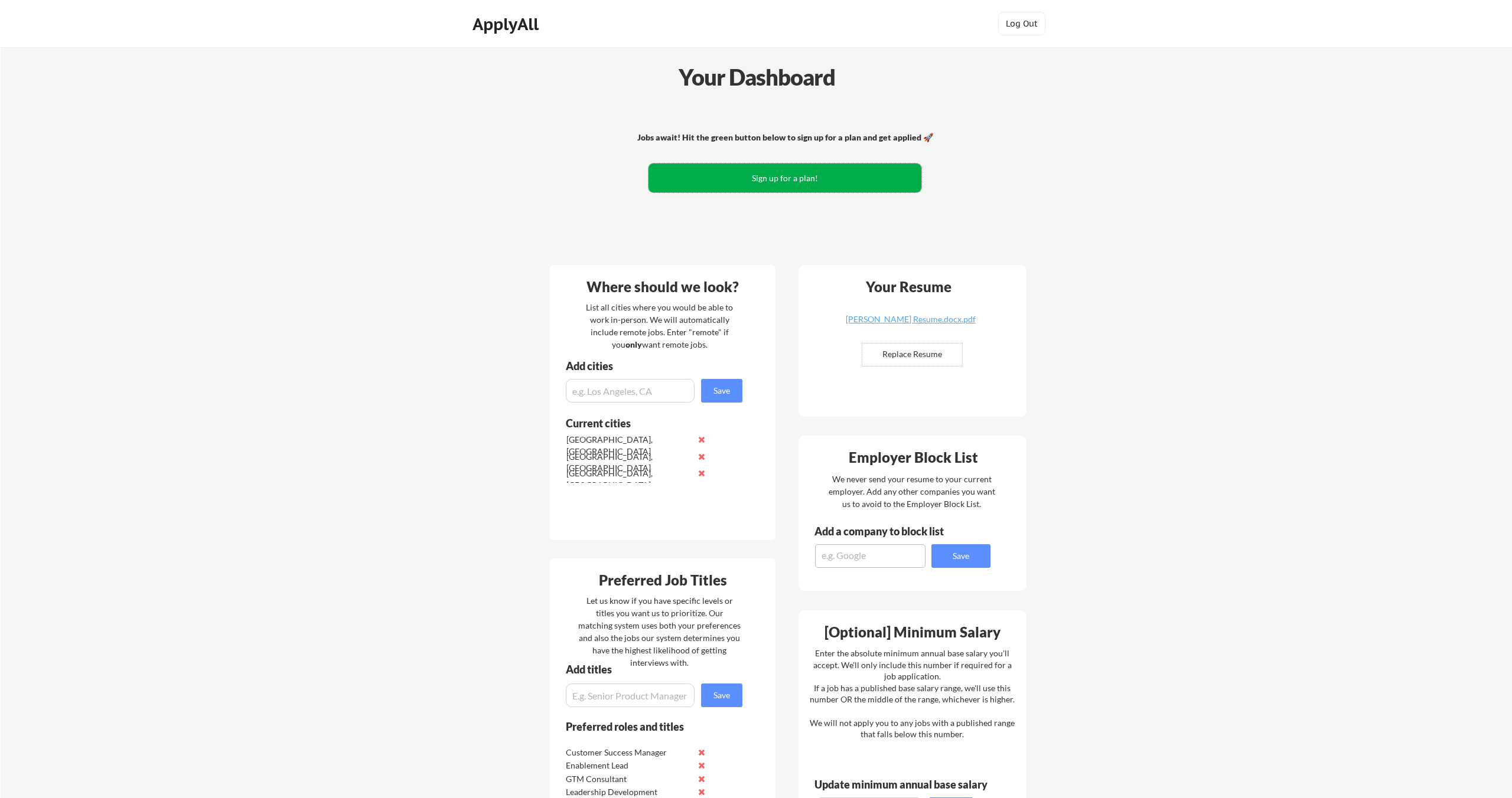
click at [735, 177] on button "Sign up for a plan!" at bounding box center [785, 177] width 273 height 29
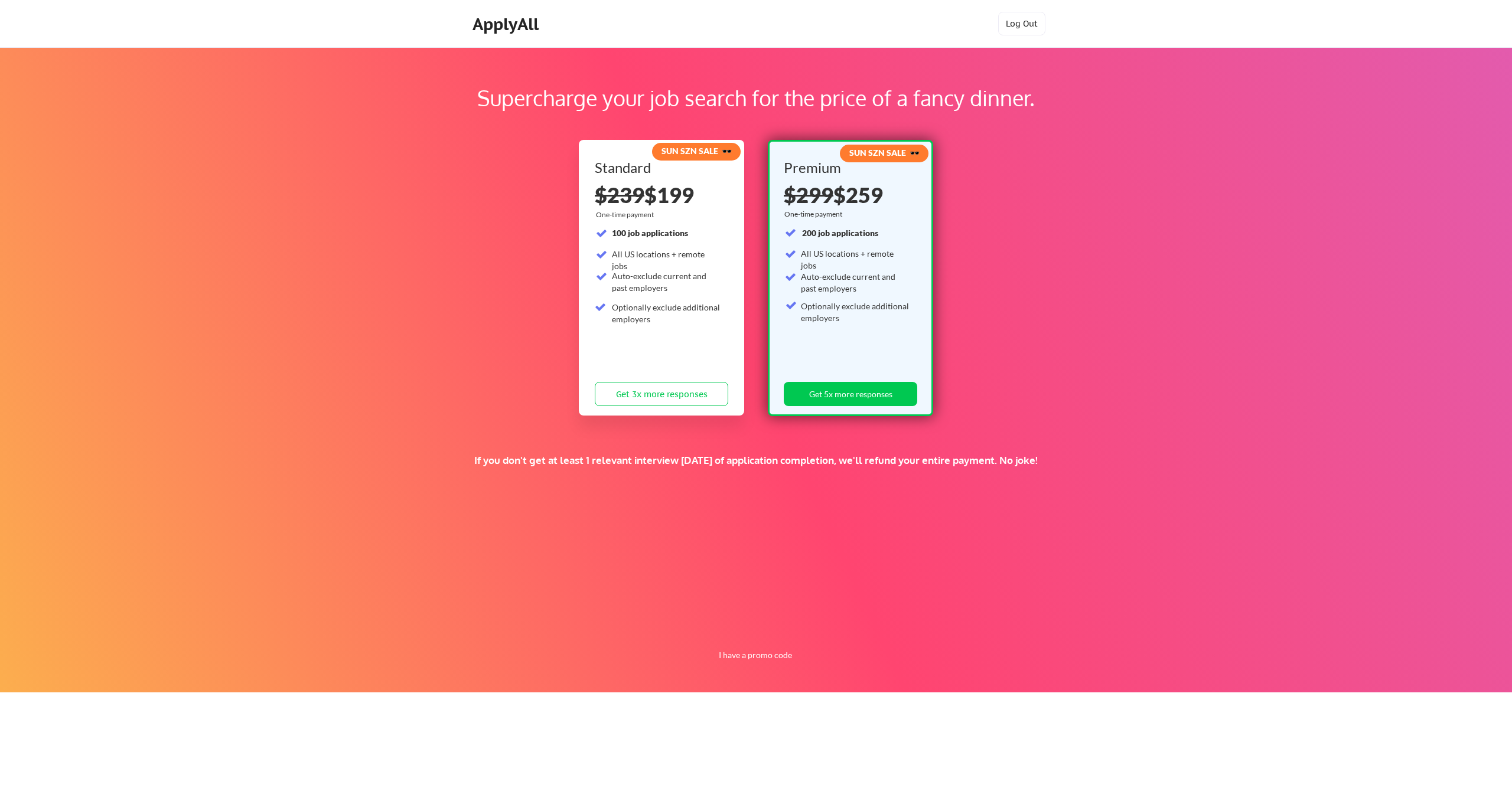
click at [503, 26] on div "ApplyAll" at bounding box center [507, 24] width 70 height 20
